Goal: Information Seeking & Learning: Learn about a topic

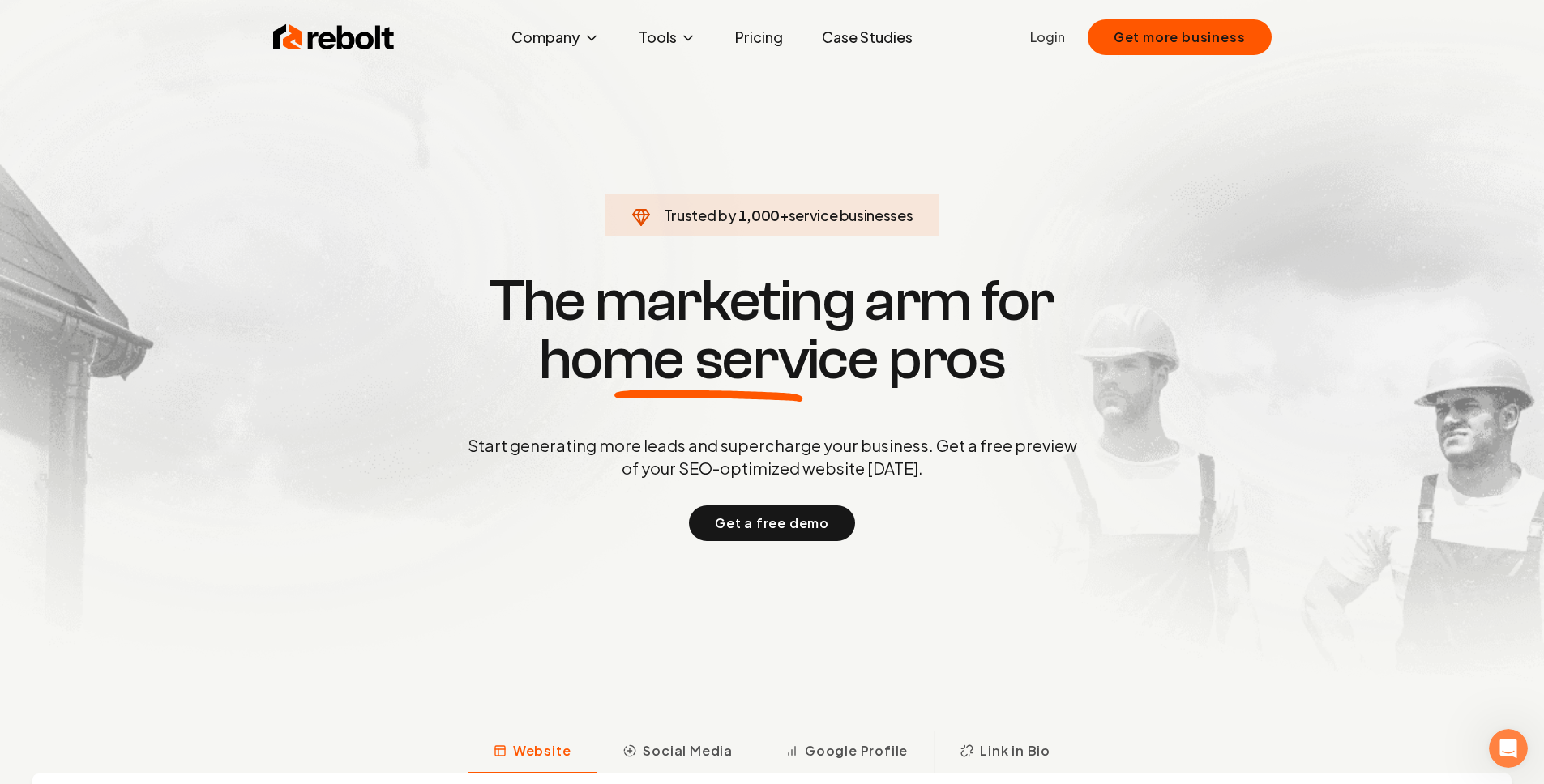
click at [883, 32] on link "Case Studies" at bounding box center [867, 37] width 116 height 32
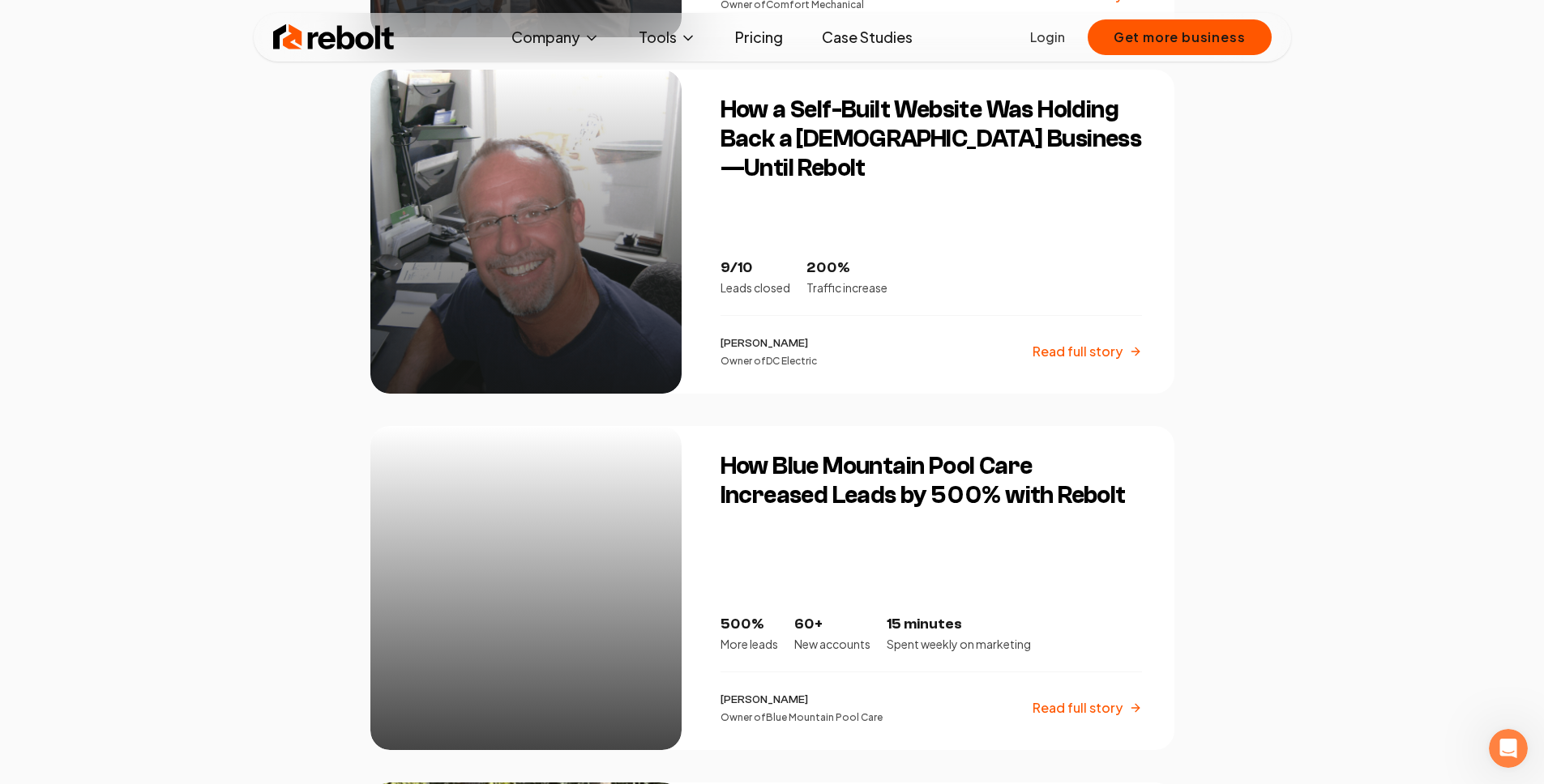
scroll to position [1750, 0]
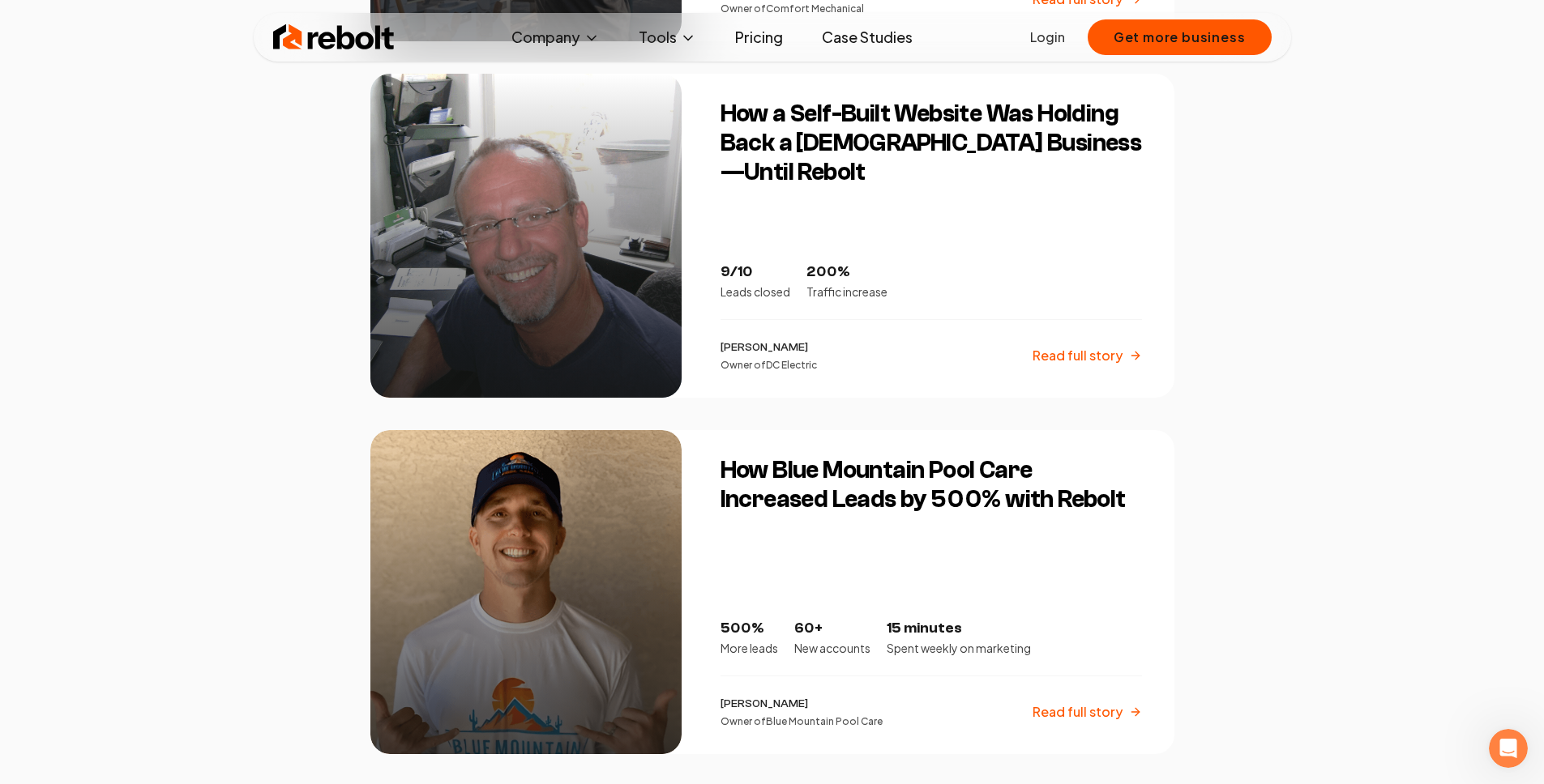
click at [946, 189] on div "How a Self-Built Website Was Holding Back a [DEMOGRAPHIC_DATA] Business—Until R…" at bounding box center [937, 236] width 474 height 324
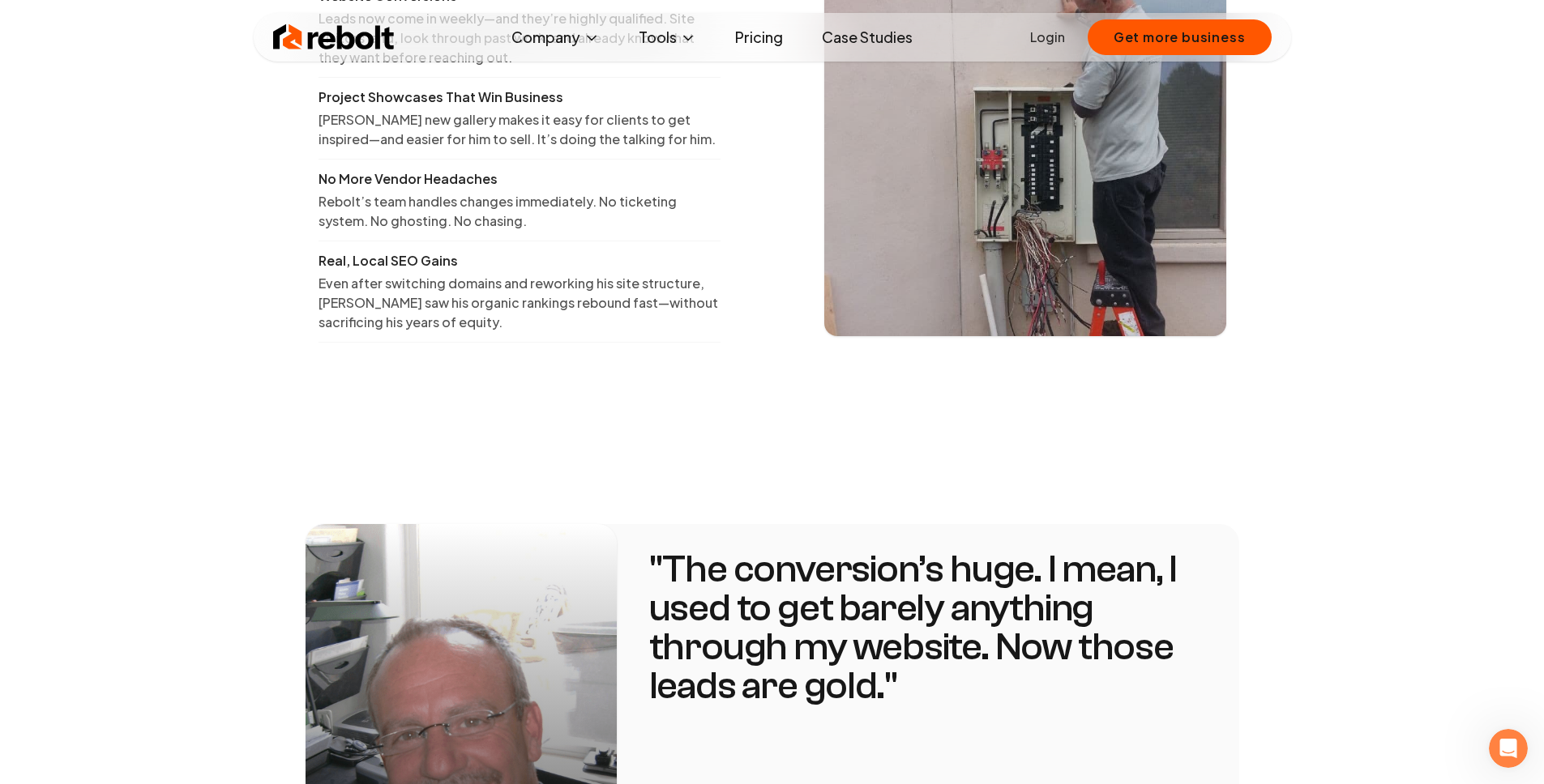
scroll to position [2475, 0]
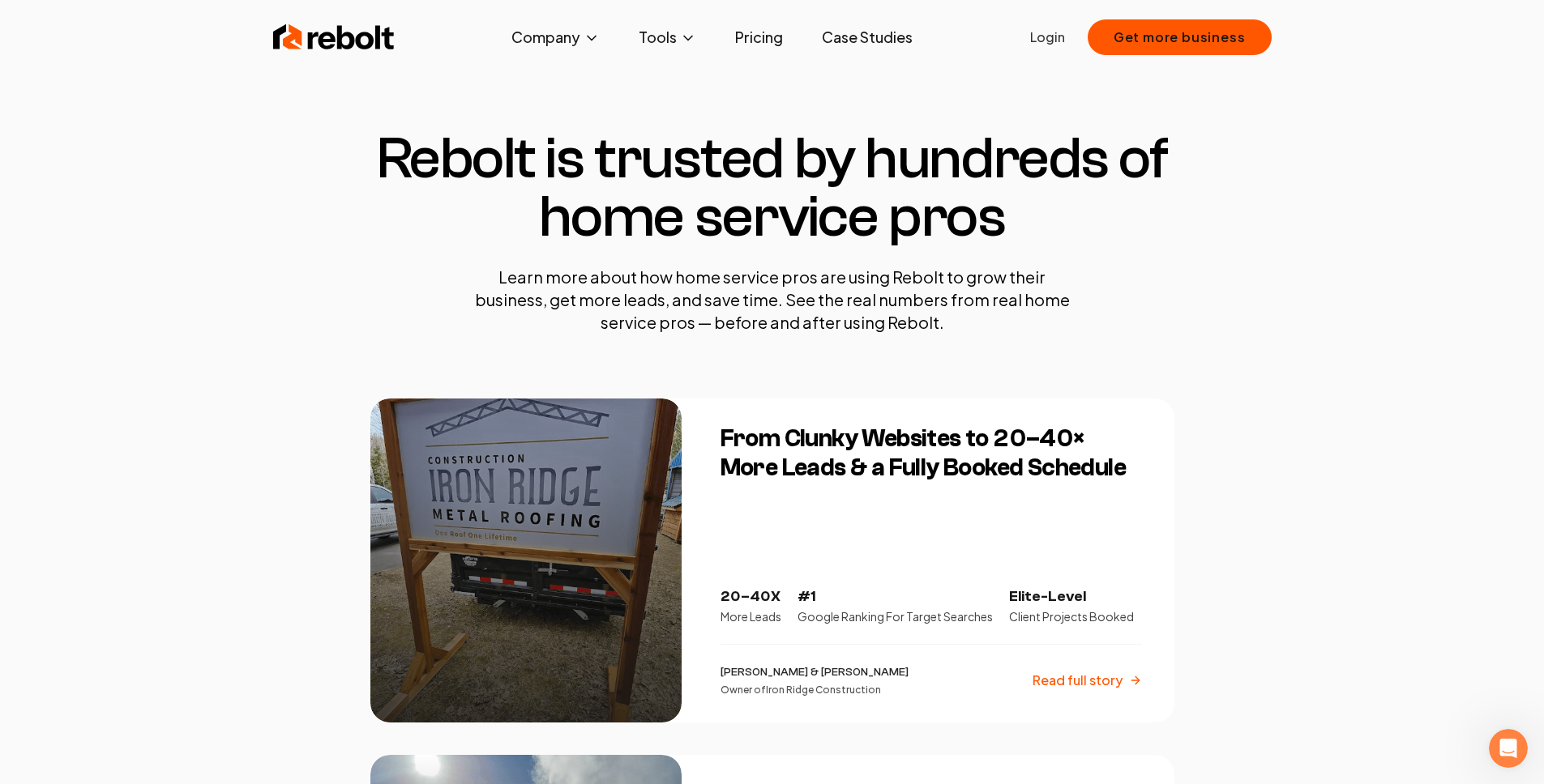
click at [362, 30] on img at bounding box center [333, 37] width 121 height 32
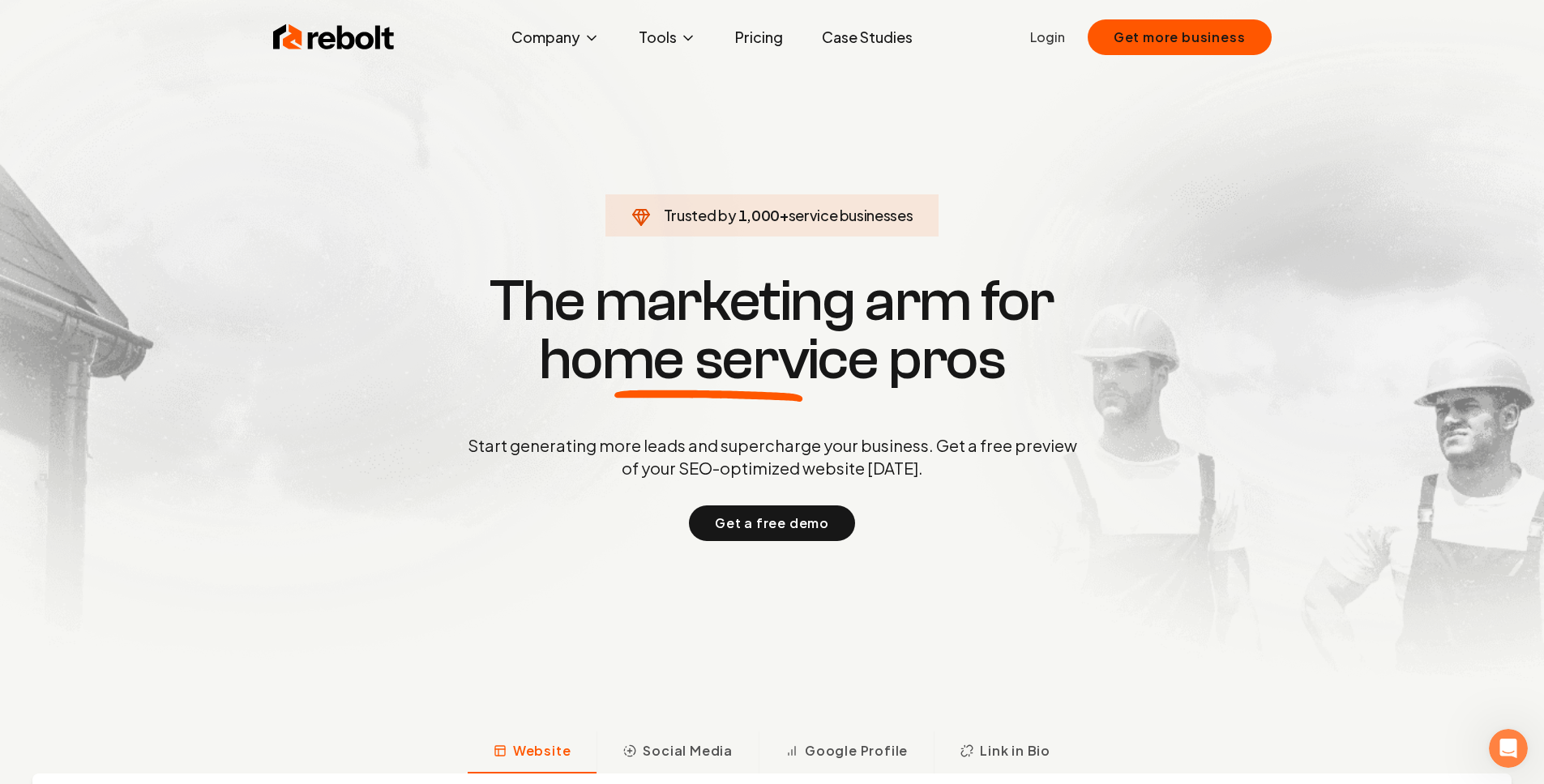
click at [871, 44] on link "Case Studies" at bounding box center [867, 37] width 116 height 32
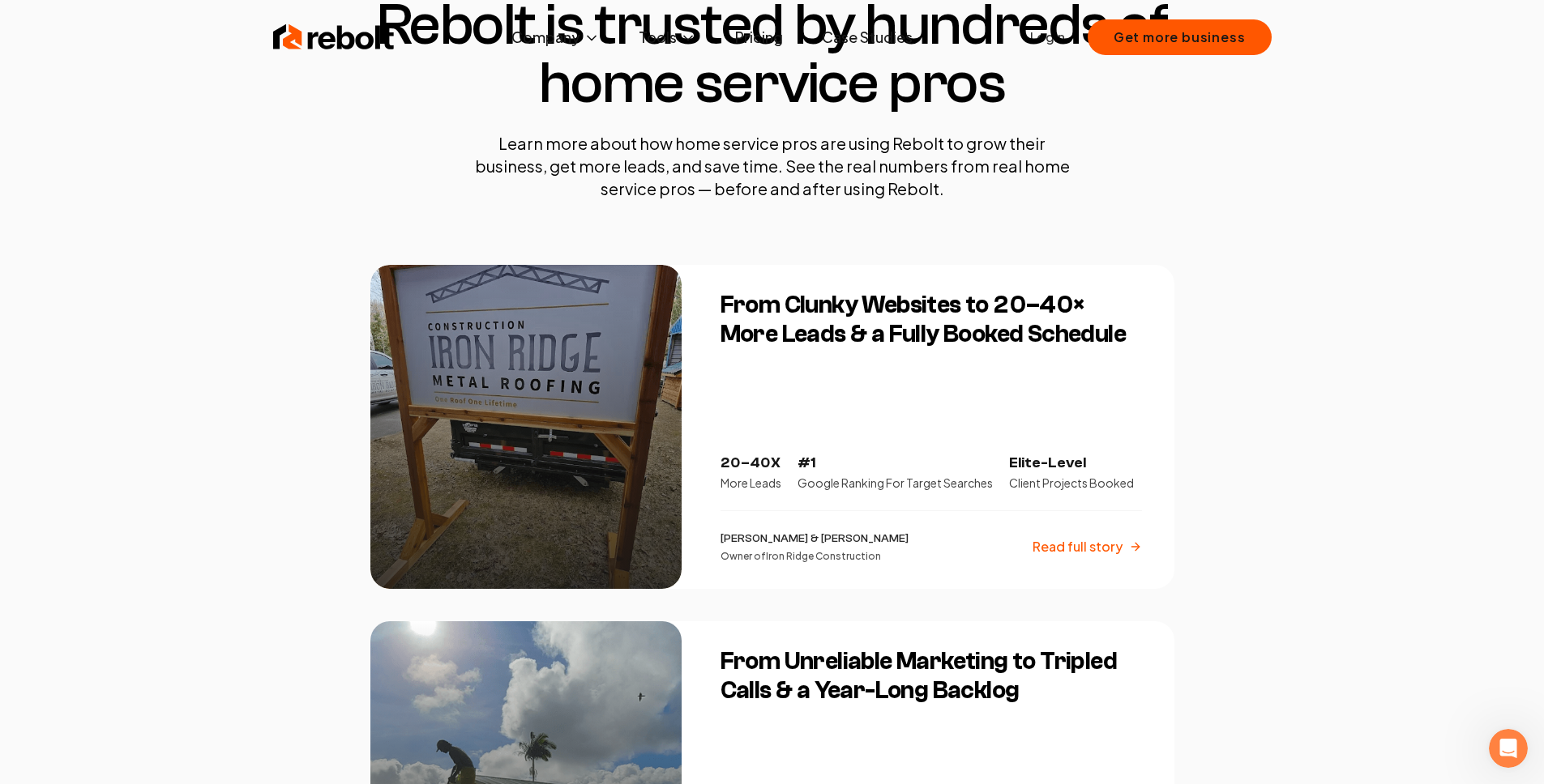
scroll to position [565, 0]
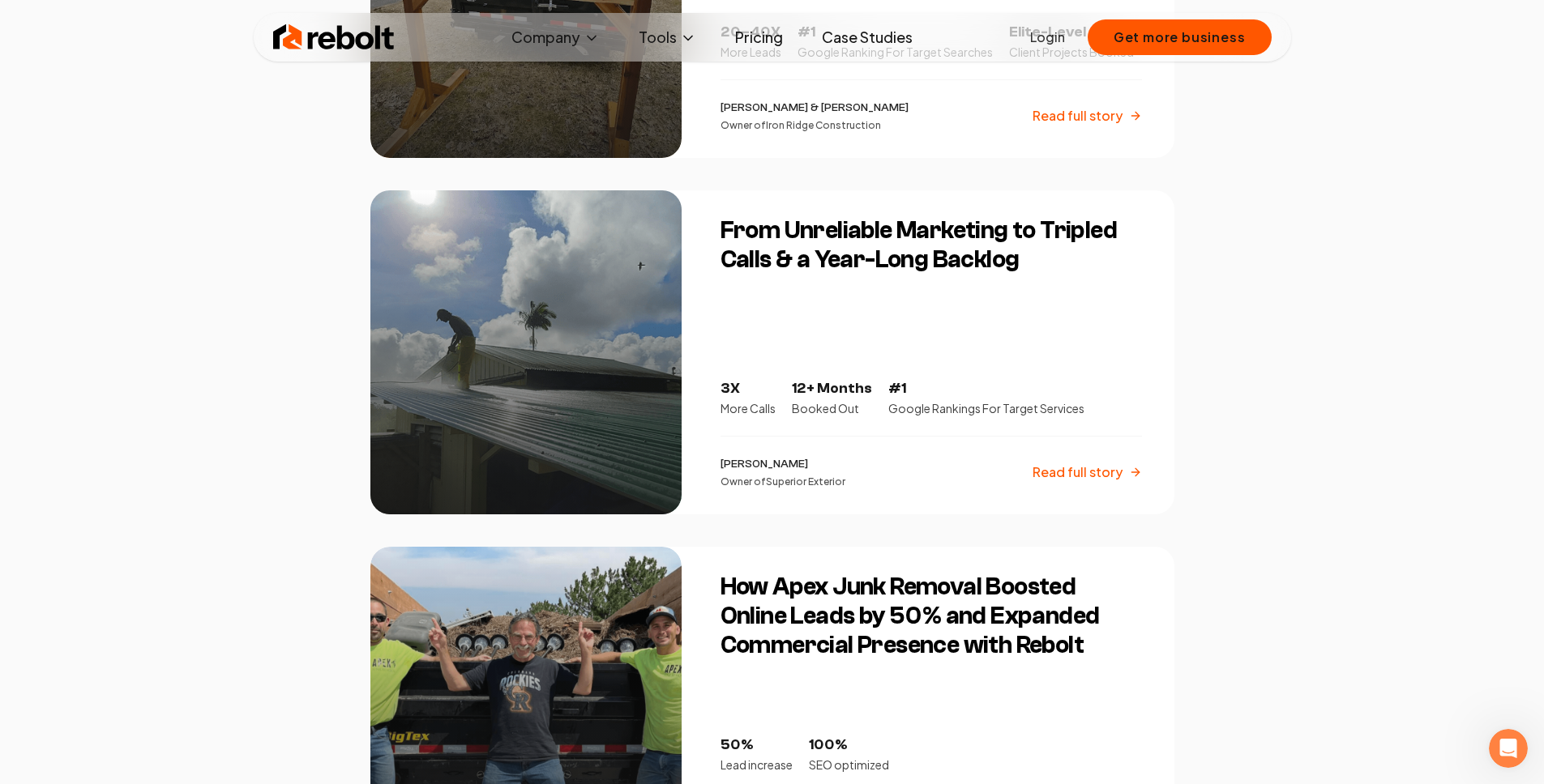
click at [864, 241] on h3 "From Unreliable Marketing to Tripled Calls & a Year-Long Backlog" at bounding box center [931, 245] width 421 height 58
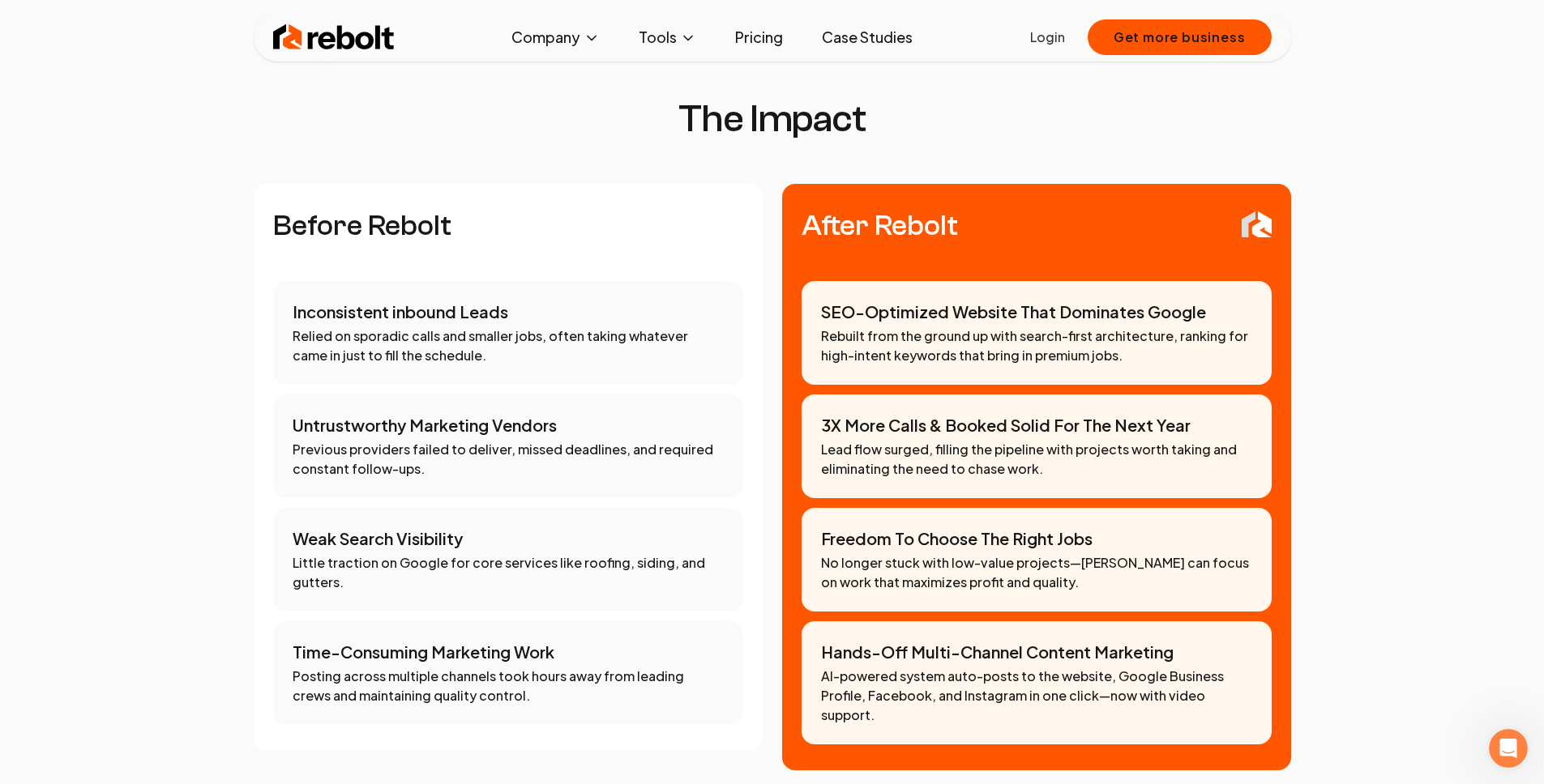
scroll to position [1136, 0]
